Goal: Information Seeking & Learning: Check status

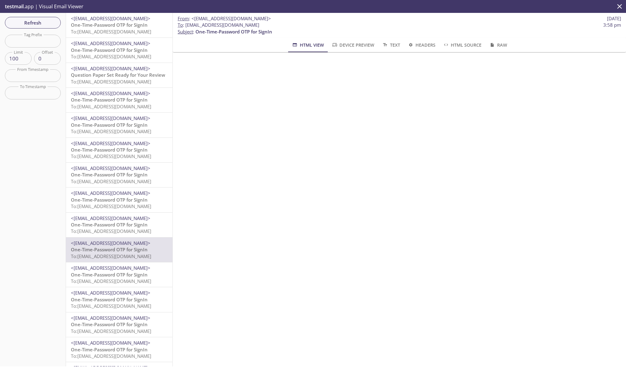
click at [138, 29] on span "To: edgeup.opdh@inbox.testmail.app" at bounding box center [111, 32] width 80 height 6
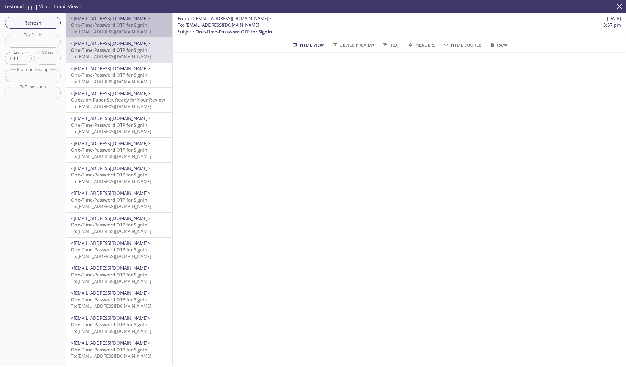
click at [151, 29] on p "One-Time-Password OTP for SignIn To: edgeup.opdh@inbox.testmail.app" at bounding box center [119, 28] width 97 height 13
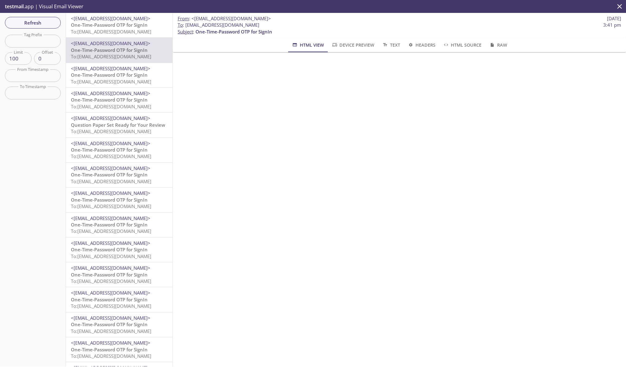
click at [116, 28] on span "One-Time-Password OTP for SignIn" at bounding box center [109, 25] width 77 height 6
